Goal: Navigation & Orientation: Find specific page/section

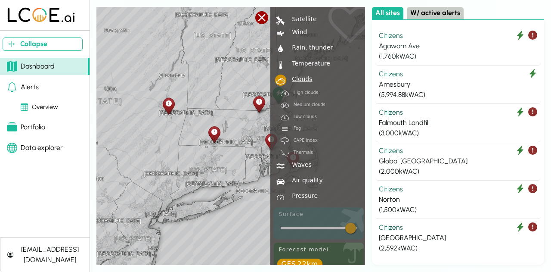
click at [463, 47] on div "Agawam Ave" at bounding box center [458, 46] width 158 height 10
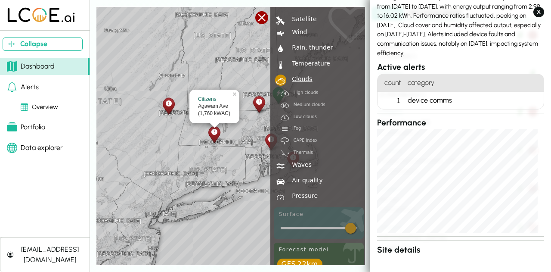
scroll to position [77, 0]
click at [485, 101] on div "device comms" at bounding box center [473, 99] width 139 height 17
click at [536, 15] on button "X" at bounding box center [538, 12] width 11 height 10
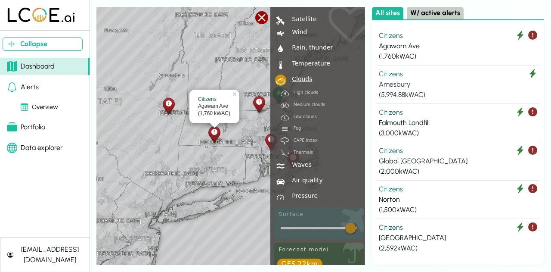
click at [487, 75] on div "Citizens" at bounding box center [458, 74] width 158 height 10
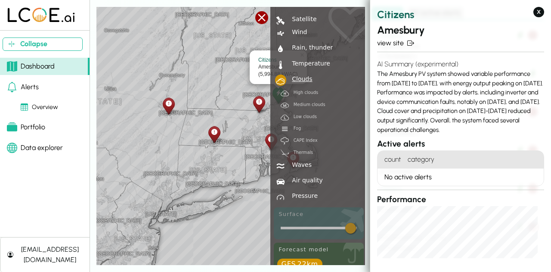
scroll to position [6, 0]
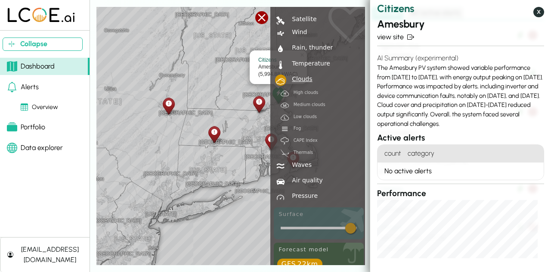
click at [541, 13] on button "X" at bounding box center [538, 12] width 11 height 10
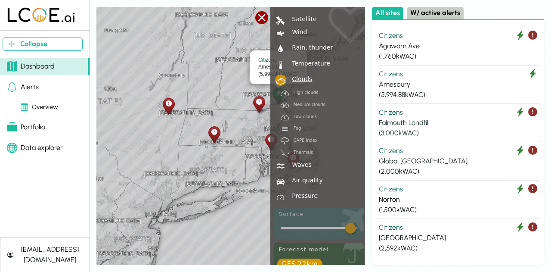
click at [486, 123] on div "Falmouth Landfill" at bounding box center [458, 122] width 158 height 10
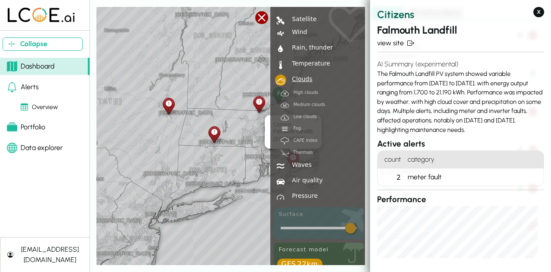
click at [463, 174] on div "meter fault" at bounding box center [473, 176] width 139 height 17
click at [540, 12] on button "X" at bounding box center [538, 12] width 11 height 10
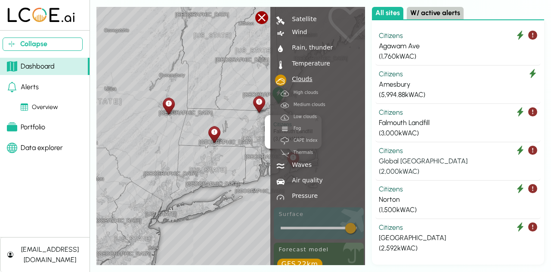
click at [480, 162] on div "Global [GEOGRAPHIC_DATA]" at bounding box center [458, 161] width 158 height 10
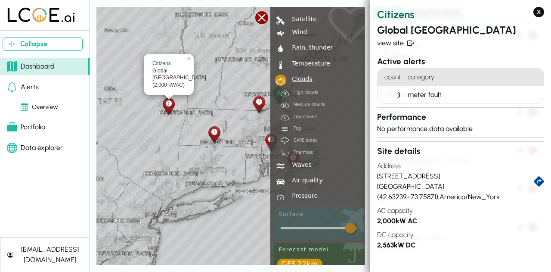
click at [543, 15] on h2 "Citizens" at bounding box center [460, 14] width 167 height 15
click at [543, 12] on button "X" at bounding box center [538, 12] width 11 height 10
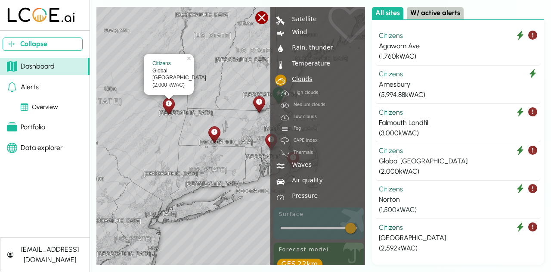
click at [477, 202] on div "Norton" at bounding box center [458, 199] width 158 height 10
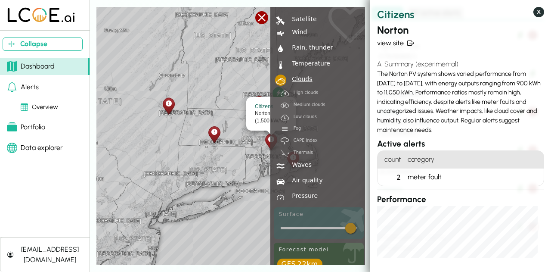
click at [540, 11] on button "X" at bounding box center [538, 12] width 11 height 10
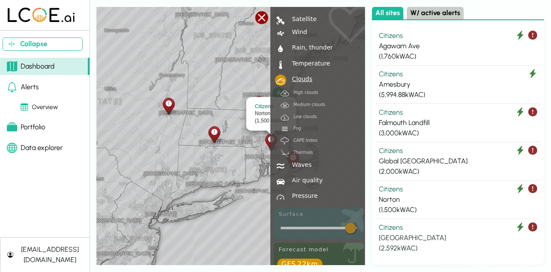
click at [487, 233] on div "[GEOGRAPHIC_DATA]" at bounding box center [458, 237] width 158 height 10
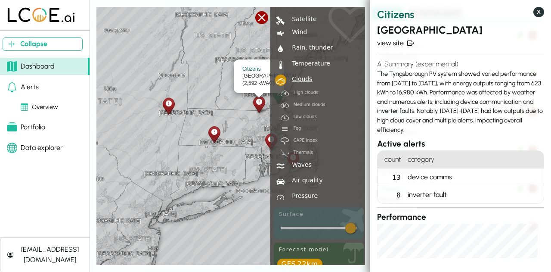
click at [535, 15] on button "X" at bounding box center [538, 12] width 11 height 10
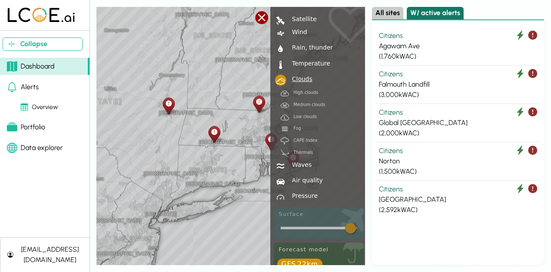
click at [442, 14] on button "W/ active alerts" at bounding box center [435, 13] width 57 height 12
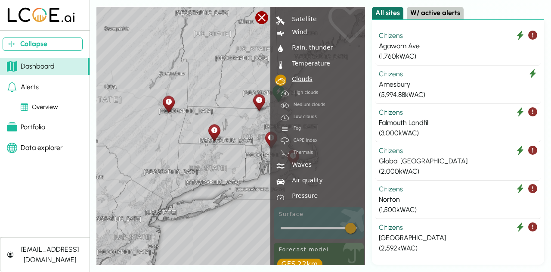
click at [392, 13] on button "All sites" at bounding box center [387, 13] width 31 height 12
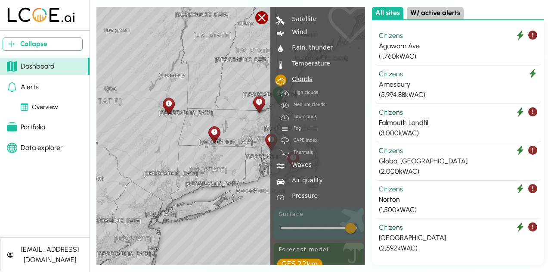
click at [69, 66] on link "Dashboard" at bounding box center [45, 66] width 90 height 17
click at [236, 80] on div "[GEOGRAPHIC_DATA] [US_STATE] [GEOGRAPHIC_DATA] [GEOGRAPHIC_DATA] [GEOGRAPHIC_DA…" at bounding box center [230, 136] width 269 height 258
click at [173, 101] on div at bounding box center [168, 105] width 15 height 19
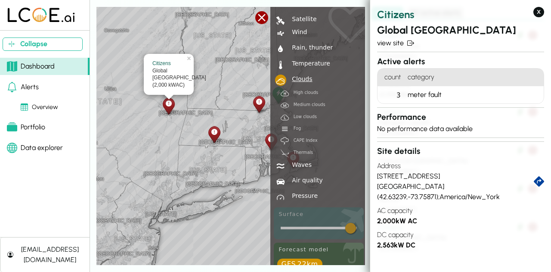
click at [216, 131] on icon at bounding box center [214, 131] width 6 height 9
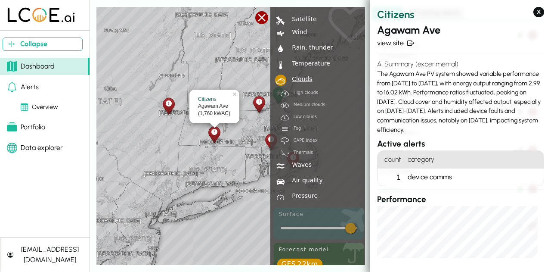
click at [262, 103] on div at bounding box center [258, 103] width 15 height 19
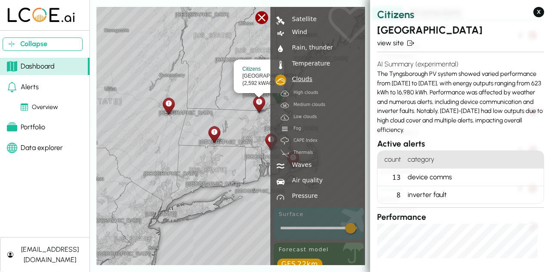
click at [269, 142] on icon at bounding box center [271, 139] width 6 height 9
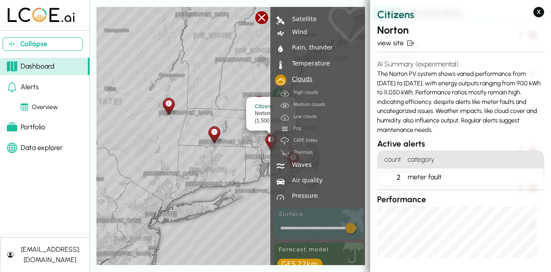
drag, startPoint x: 366, startPoint y: 66, endPoint x: 367, endPoint y: 47, distance: 19.4
click at [367, 47] on div "[GEOGRAPHIC_DATA] [US_STATE] [GEOGRAPHIC_DATA] [GEOGRAPHIC_DATA] [GEOGRAPHIC_DA…" at bounding box center [320, 136] width 448 height 258
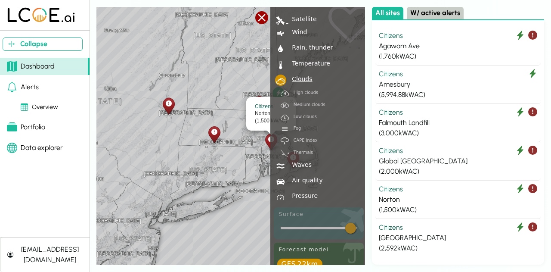
click at [307, 19] on div "Satellite" at bounding box center [302, 19] width 28 height 6
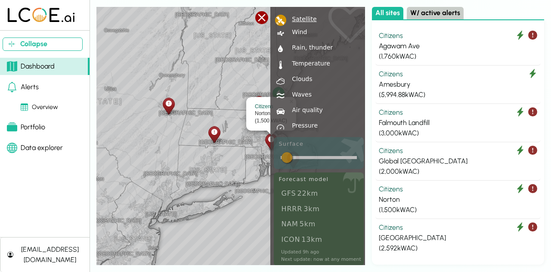
drag, startPoint x: 287, startPoint y: 160, endPoint x: 327, endPoint y: 160, distance: 40.4
click at [327, 160] on div "Login Logout Settings Windy Premium Find my location Hurricane tracker  Satell…" at bounding box center [318, 136] width 97 height 258
drag, startPoint x: 283, startPoint y: 156, endPoint x: 327, endPoint y: 157, distance: 44.8
click at [327, 157] on div "Login Logout Settings Windy Premium Find my location Hurricane tracker  Satell…" at bounding box center [318, 136] width 97 height 258
click at [262, 20] on div at bounding box center [261, 17] width 13 height 13
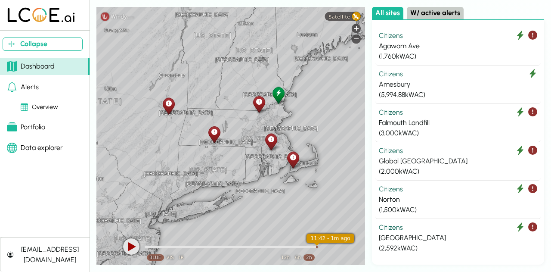
click at [53, 127] on link "Portfolio" at bounding box center [45, 126] width 90 height 17
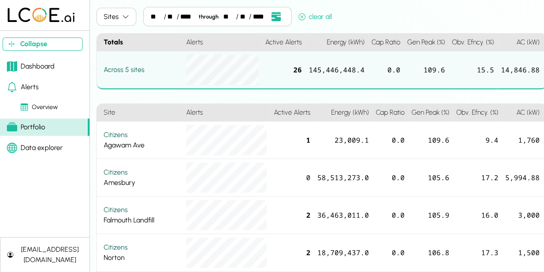
click at [54, 148] on div "Data explorer" at bounding box center [35, 147] width 56 height 10
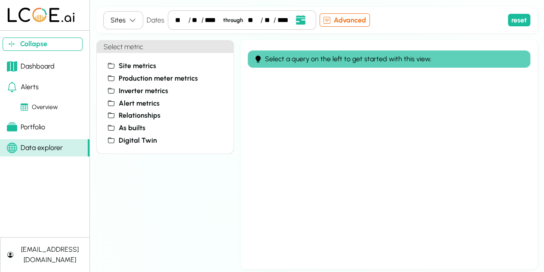
click at [52, 68] on div "Dashboard" at bounding box center [31, 66] width 48 height 10
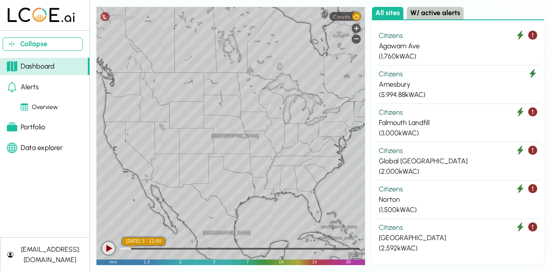
click at [52, 93] on link "Alerts" at bounding box center [45, 86] width 90 height 17
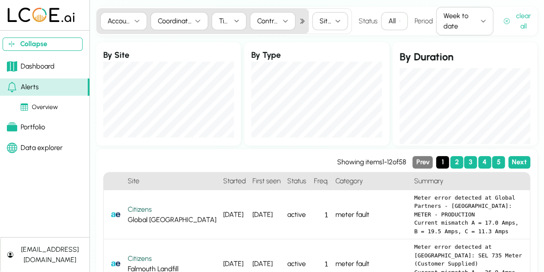
click at [61, 109] on link "Overview" at bounding box center [45, 107] width 90 height 16
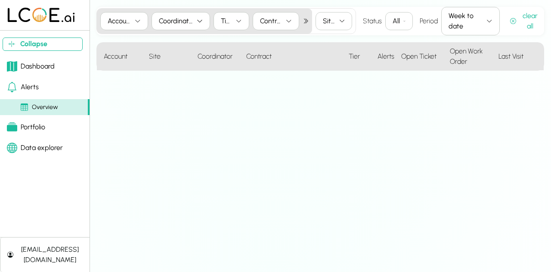
click at [55, 126] on link "Portfolio" at bounding box center [45, 126] width 90 height 17
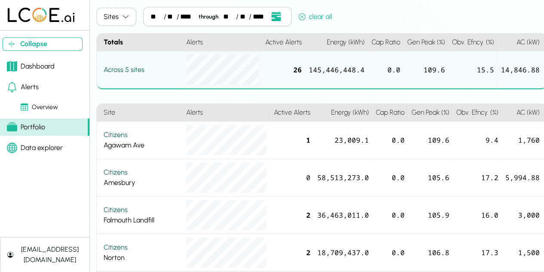
click at [59, 148] on div "Data explorer" at bounding box center [35, 147] width 56 height 10
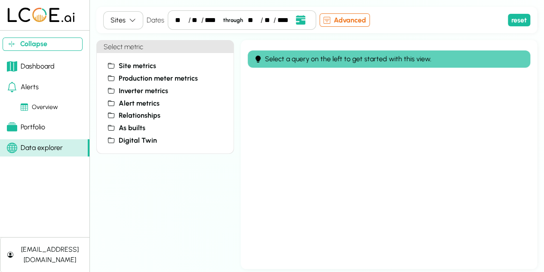
click at [48, 71] on link "Dashboard" at bounding box center [45, 66] width 90 height 17
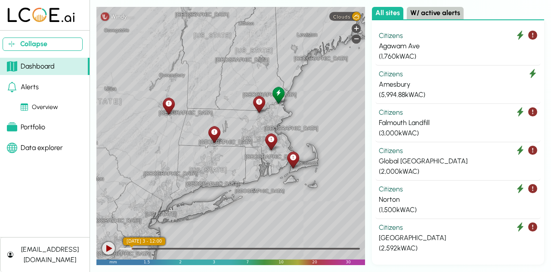
click at [41, 86] on link "Alerts" at bounding box center [45, 86] width 90 height 17
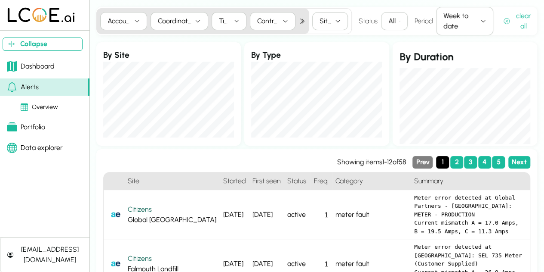
click at [120, 19] on div "Accounts" at bounding box center [119, 21] width 23 height 10
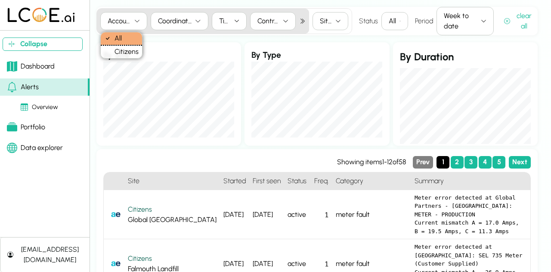
click at [184, 16] on div "Coordinators" at bounding box center [175, 21] width 34 height 10
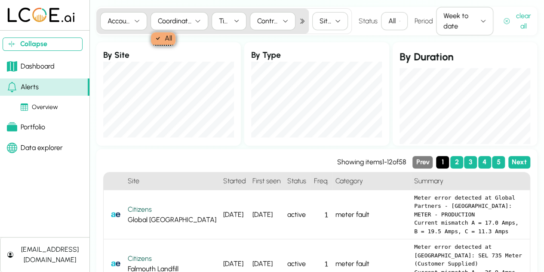
click at [214, 21] on button "Tiers" at bounding box center [229, 21] width 35 height 18
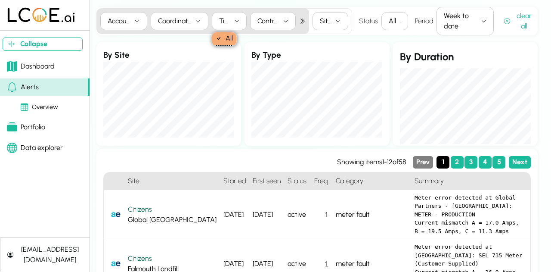
click at [259, 27] on button "Contract" at bounding box center [273, 21] width 46 height 18
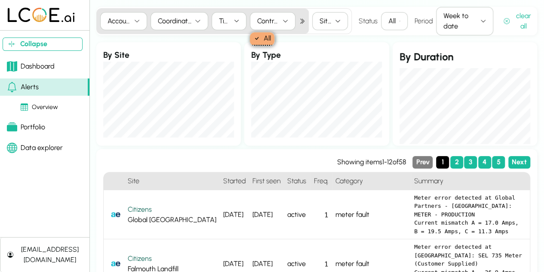
click at [468, 21] on div "Week to date" at bounding box center [461, 21] width 34 height 21
